Goal: Find contact information: Obtain details needed to contact an individual or organization

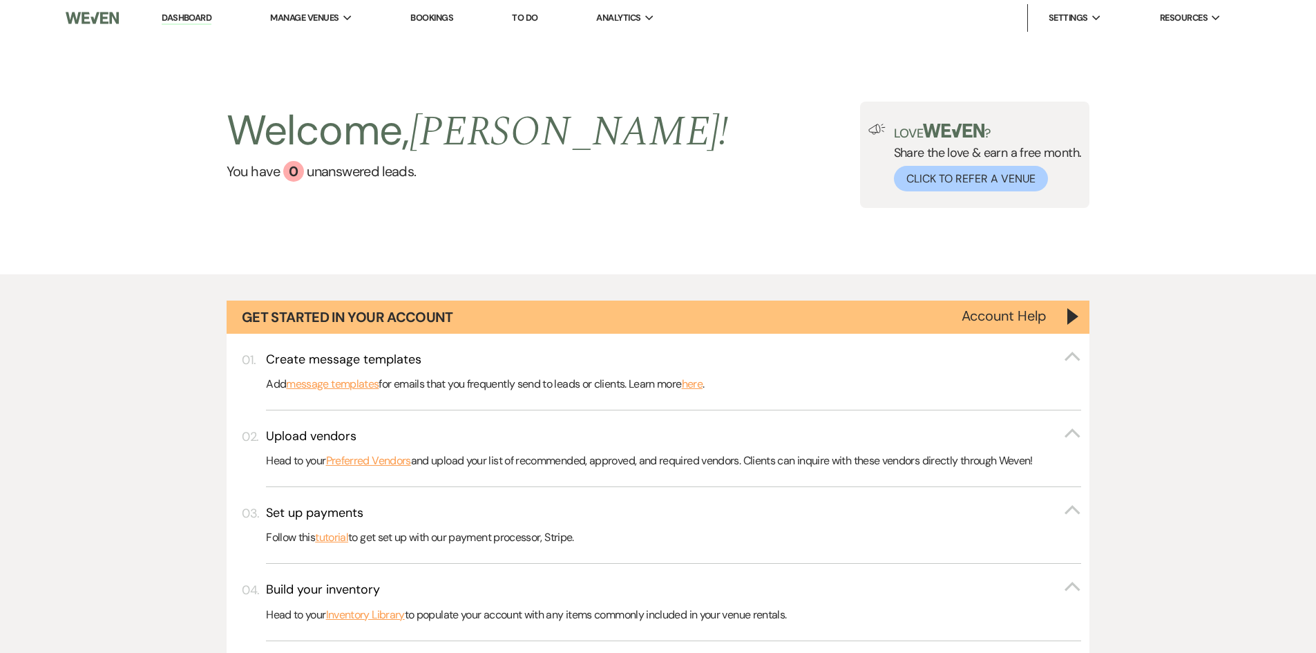
drag, startPoint x: 0, startPoint y: 0, endPoint x: 432, endPoint y: 17, distance: 432.8
click at [432, 17] on link "Bookings" at bounding box center [431, 18] width 43 height 12
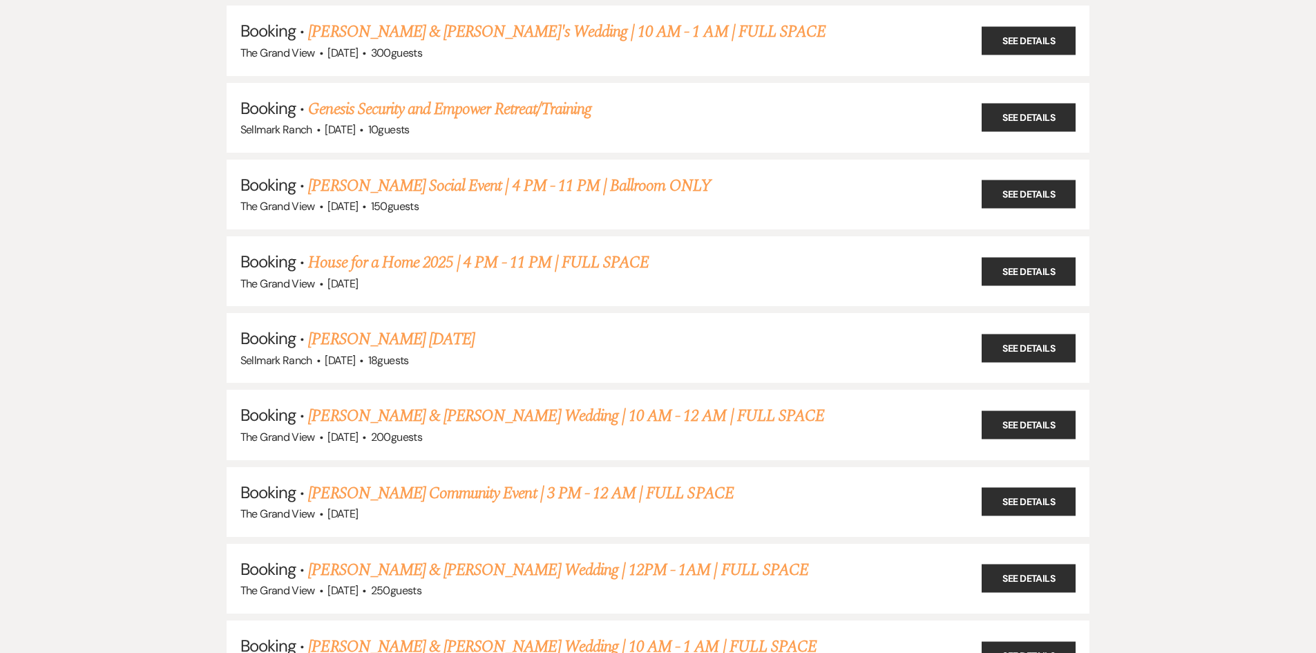
scroll to position [967, 0]
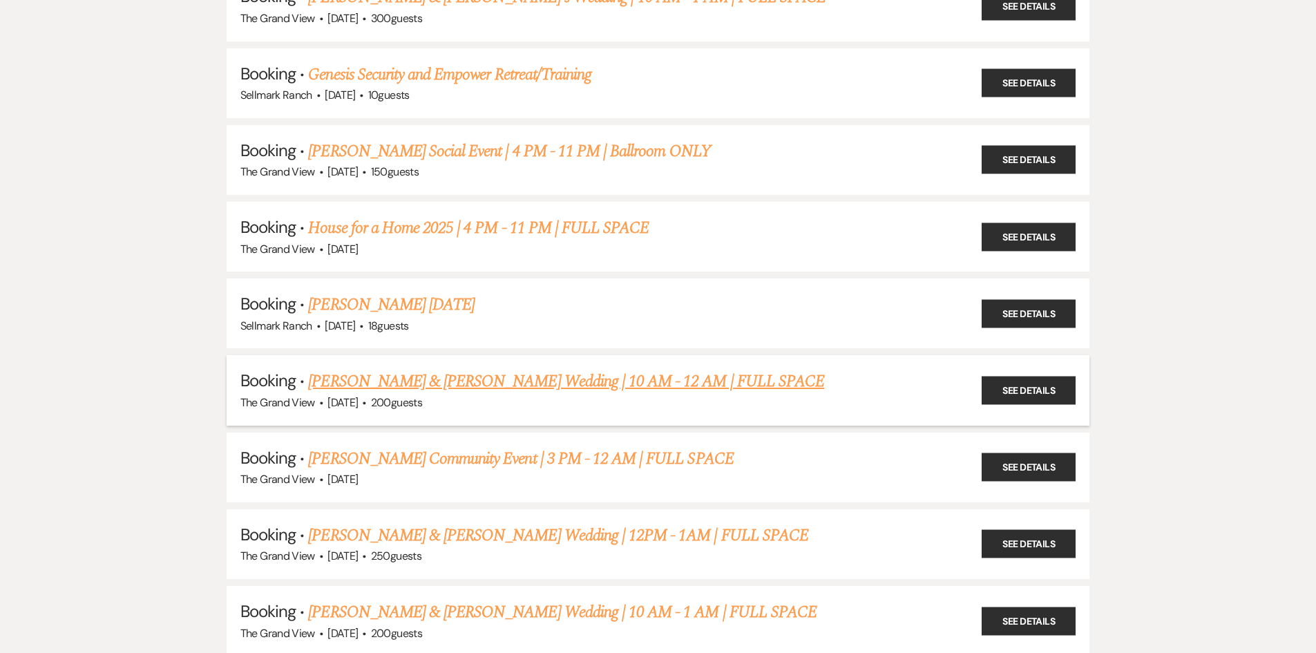
click at [482, 381] on link "[PERSON_NAME] & [PERSON_NAME] Wedding | 10 AM - 12 AM | FULL SPACE" at bounding box center [566, 381] width 516 height 25
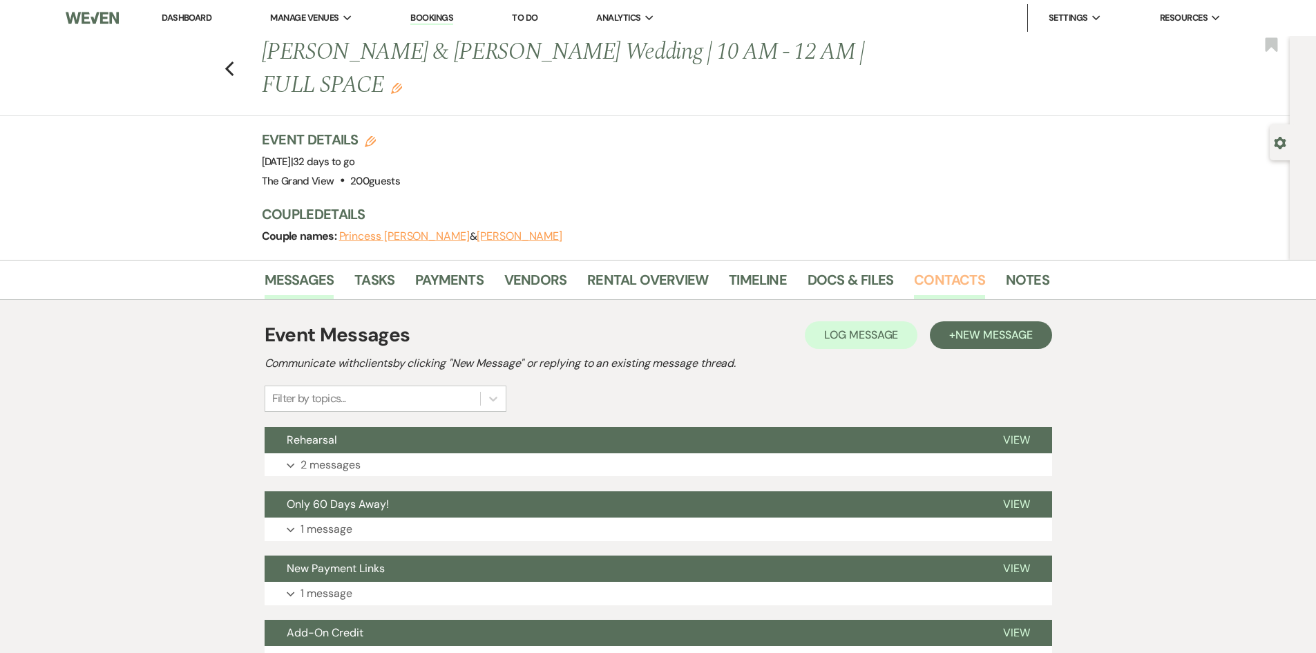
click at [940, 269] on link "Contacts" at bounding box center [949, 284] width 71 height 30
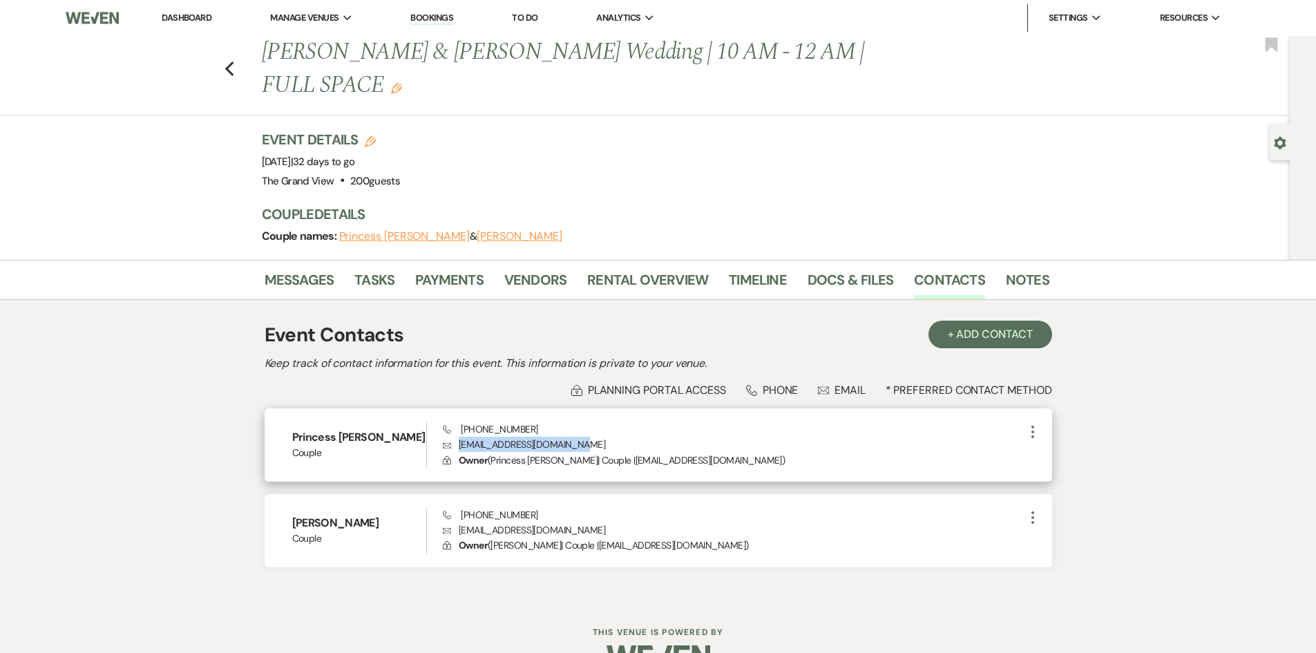
drag, startPoint x: 590, startPoint y: 409, endPoint x: 455, endPoint y: 414, distance: 134.8
click at [455, 437] on p "Envelope [EMAIL_ADDRESS][DOMAIN_NAME]" at bounding box center [733, 444] width 581 height 15
copy p "[EMAIL_ADDRESS][DOMAIN_NAME]"
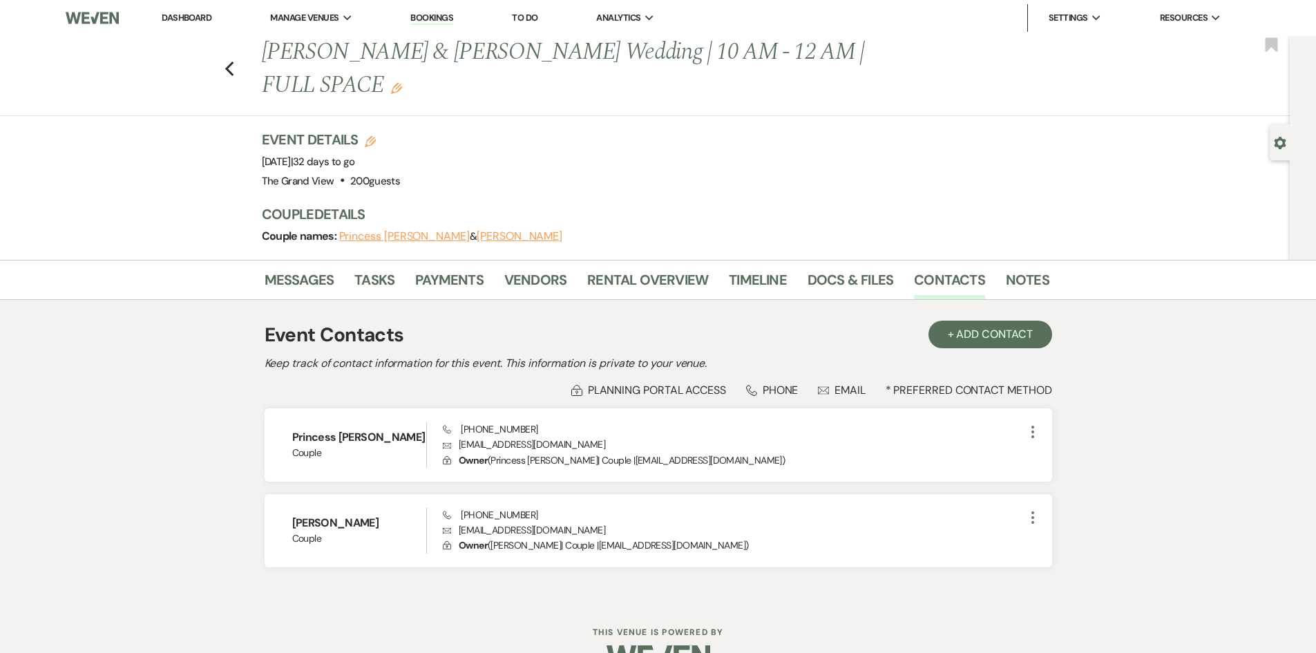
drag, startPoint x: 1262, startPoint y: 198, endPoint x: 1326, endPoint y: 192, distance: 63.9
drag, startPoint x: 1326, startPoint y: 192, endPoint x: 970, endPoint y: 129, distance: 361.3
click at [967, 131] on div "Event Details Edit Event Date: [DATE] | 32 days to go Venue: [GEOGRAPHIC_DATA] …" at bounding box center [649, 160] width 774 height 61
